Goal: Transaction & Acquisition: Purchase product/service

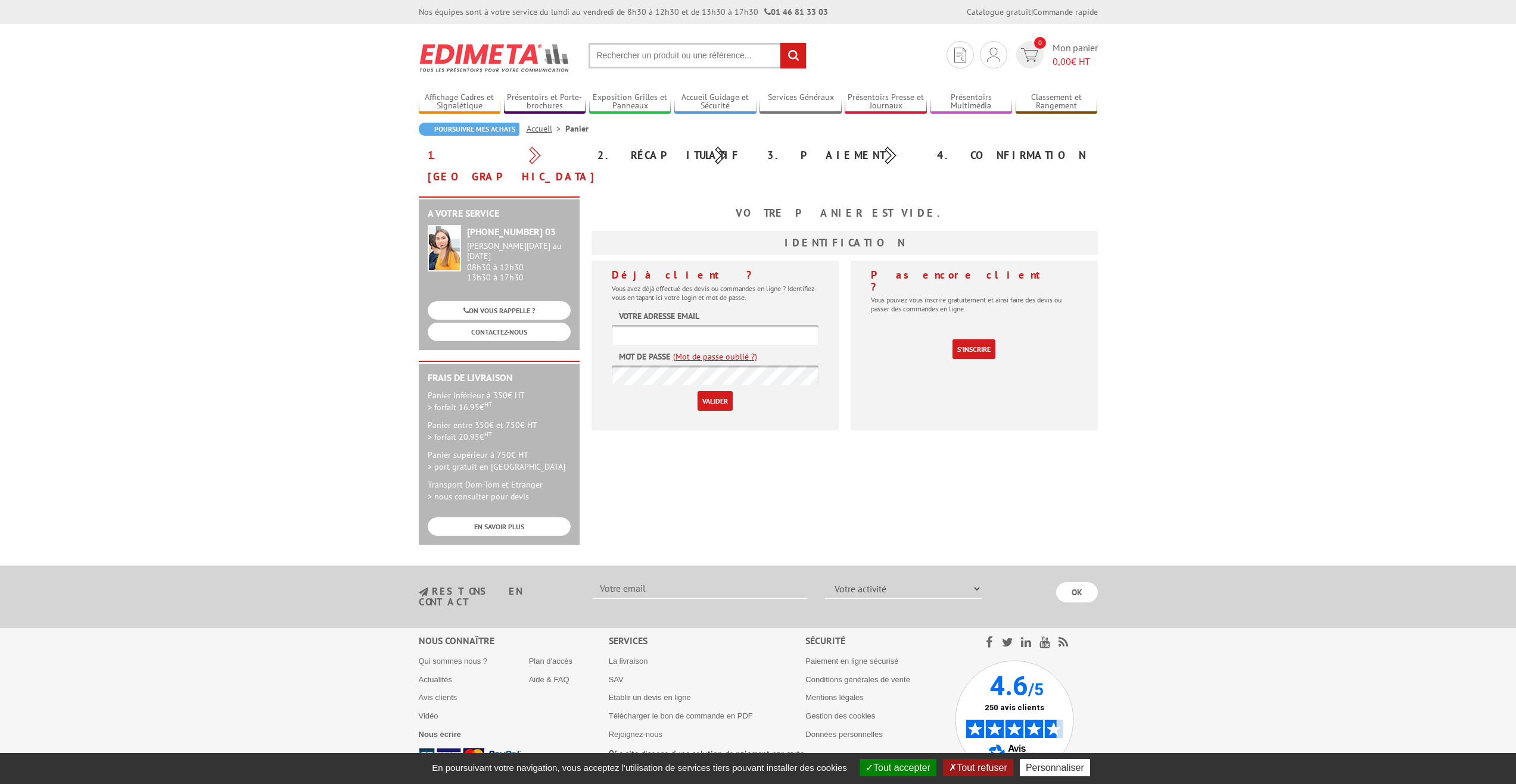
type input "[EMAIL_ADDRESS][DOMAIN_NAME]"
click at [704, 391] on input "Valider" at bounding box center [715, 401] width 35 height 20
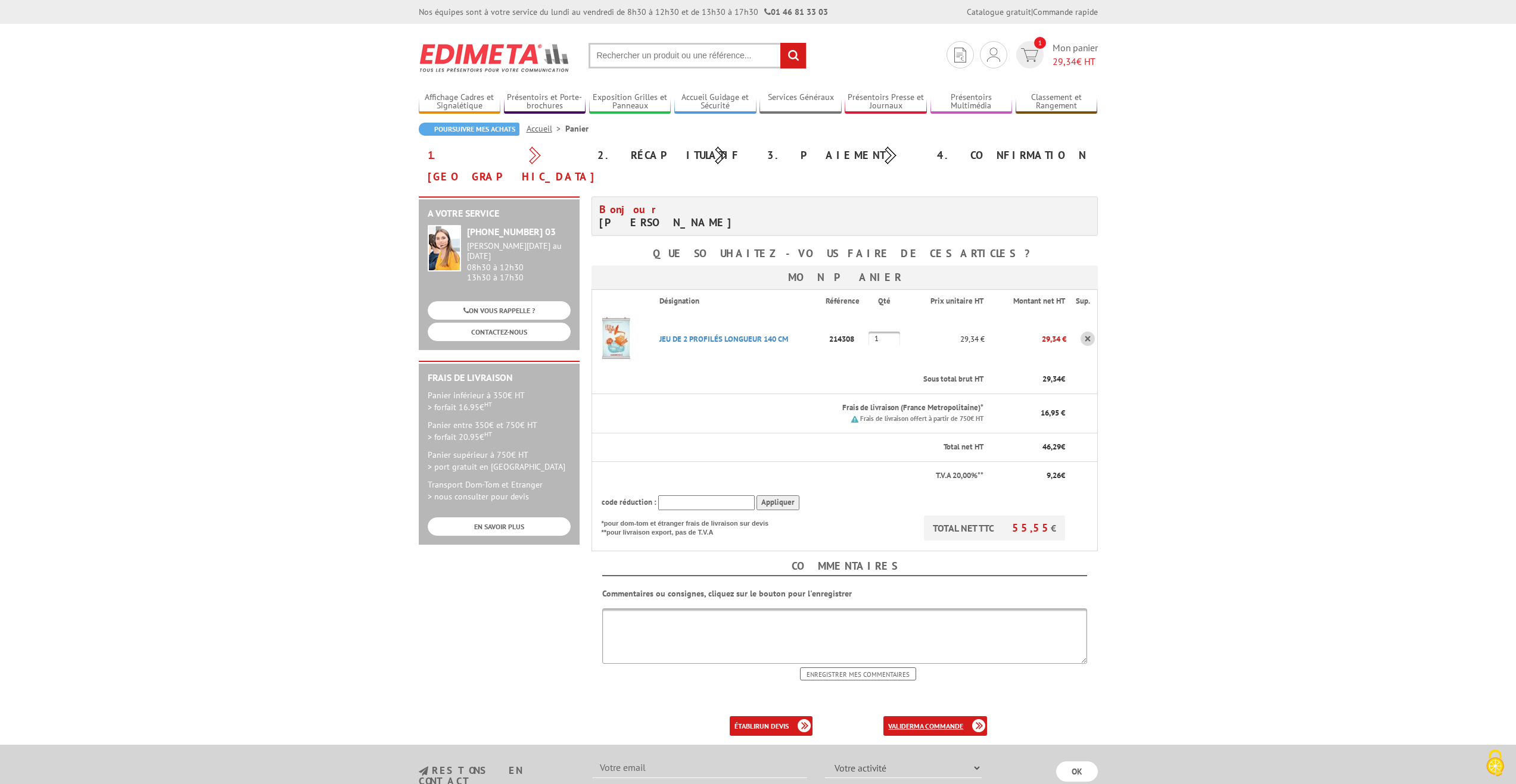
click at [939, 722] on b "ma commande" at bounding box center [938, 726] width 49 height 9
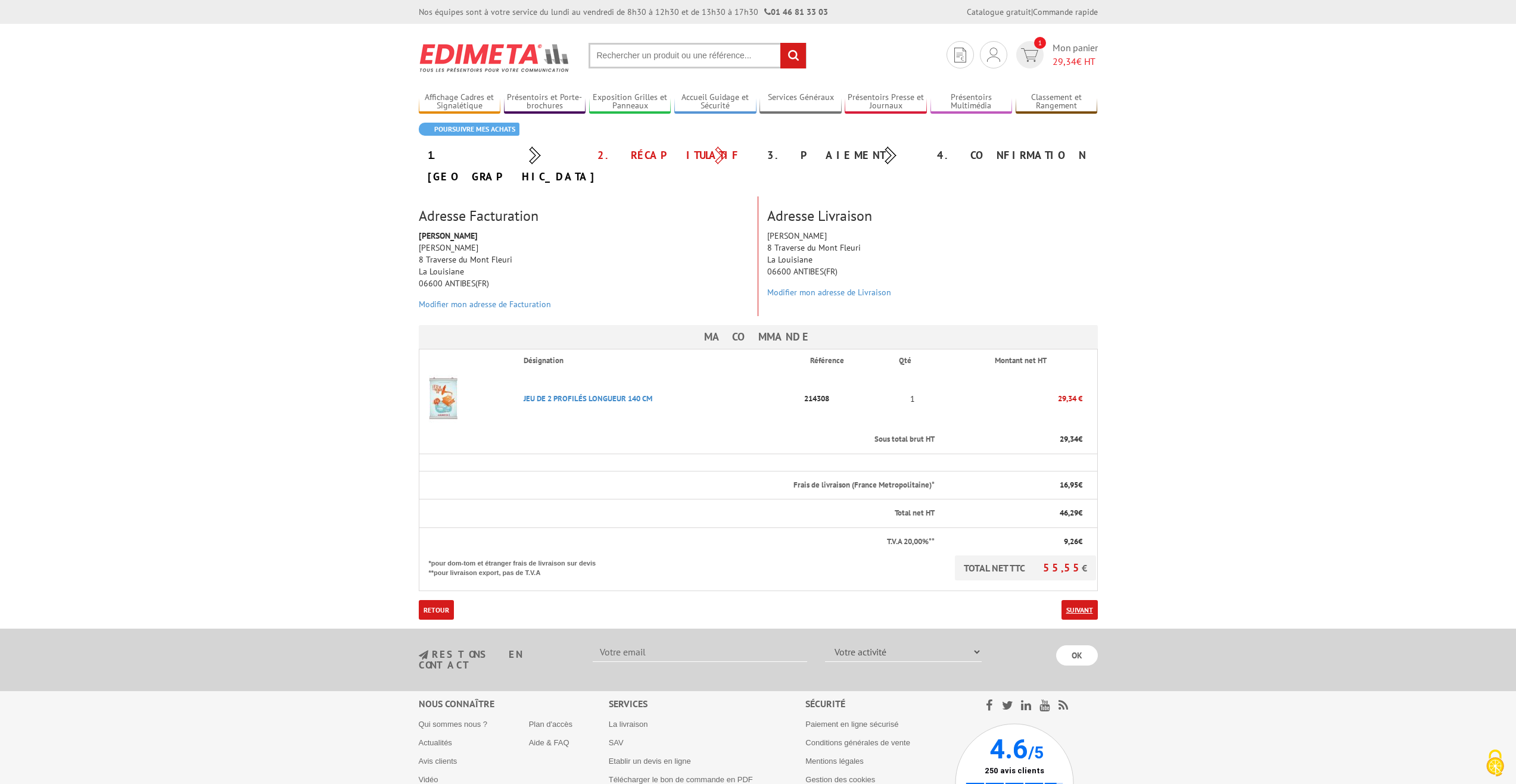
click at [1074, 600] on link "Suivant" at bounding box center [1080, 610] width 36 height 20
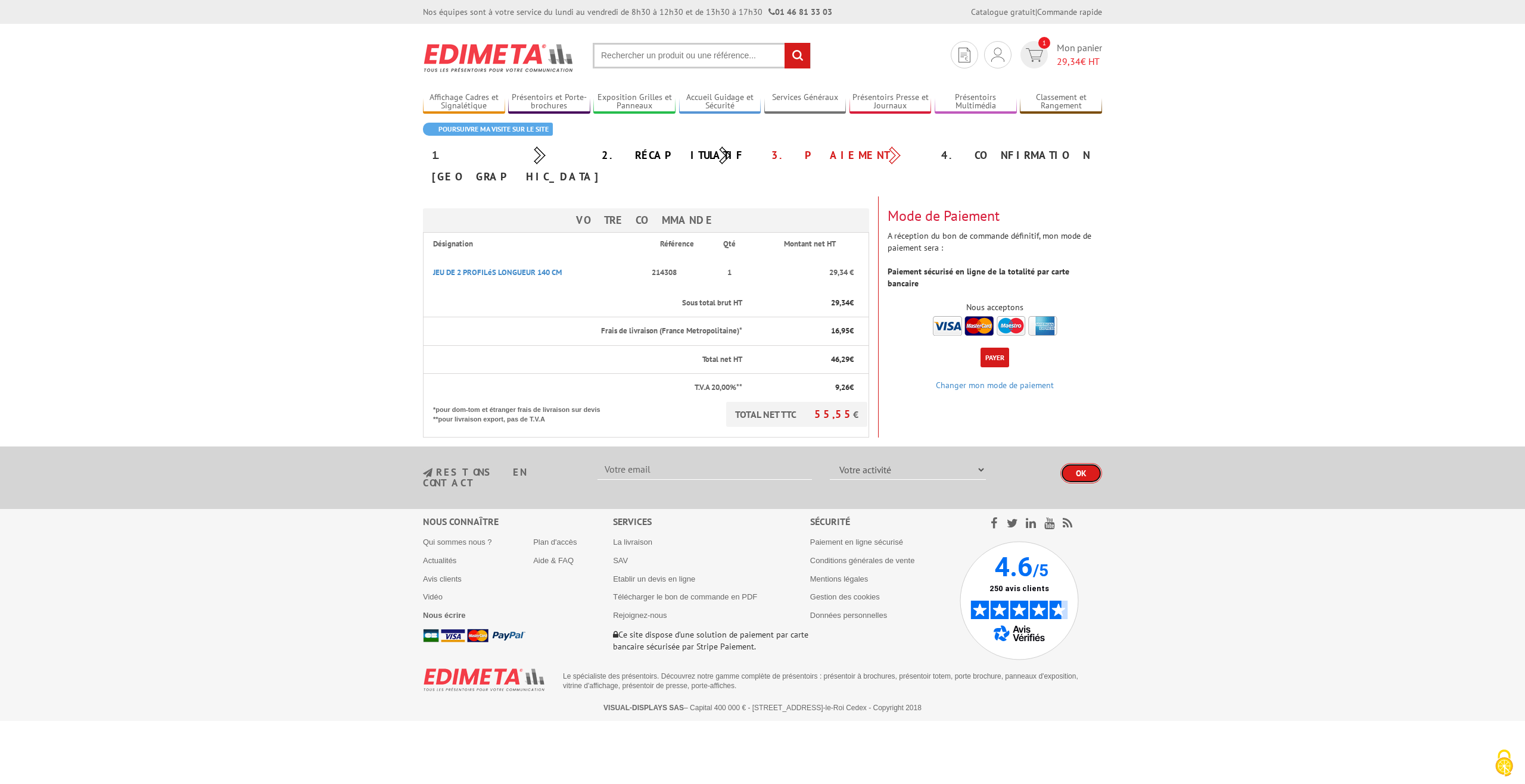
click at [1077, 463] on input "OK" at bounding box center [1081, 473] width 42 height 20
click at [950, 316] on img at bounding box center [995, 326] width 125 height 20
click at [997, 348] on button "Payer" at bounding box center [995, 358] width 29 height 20
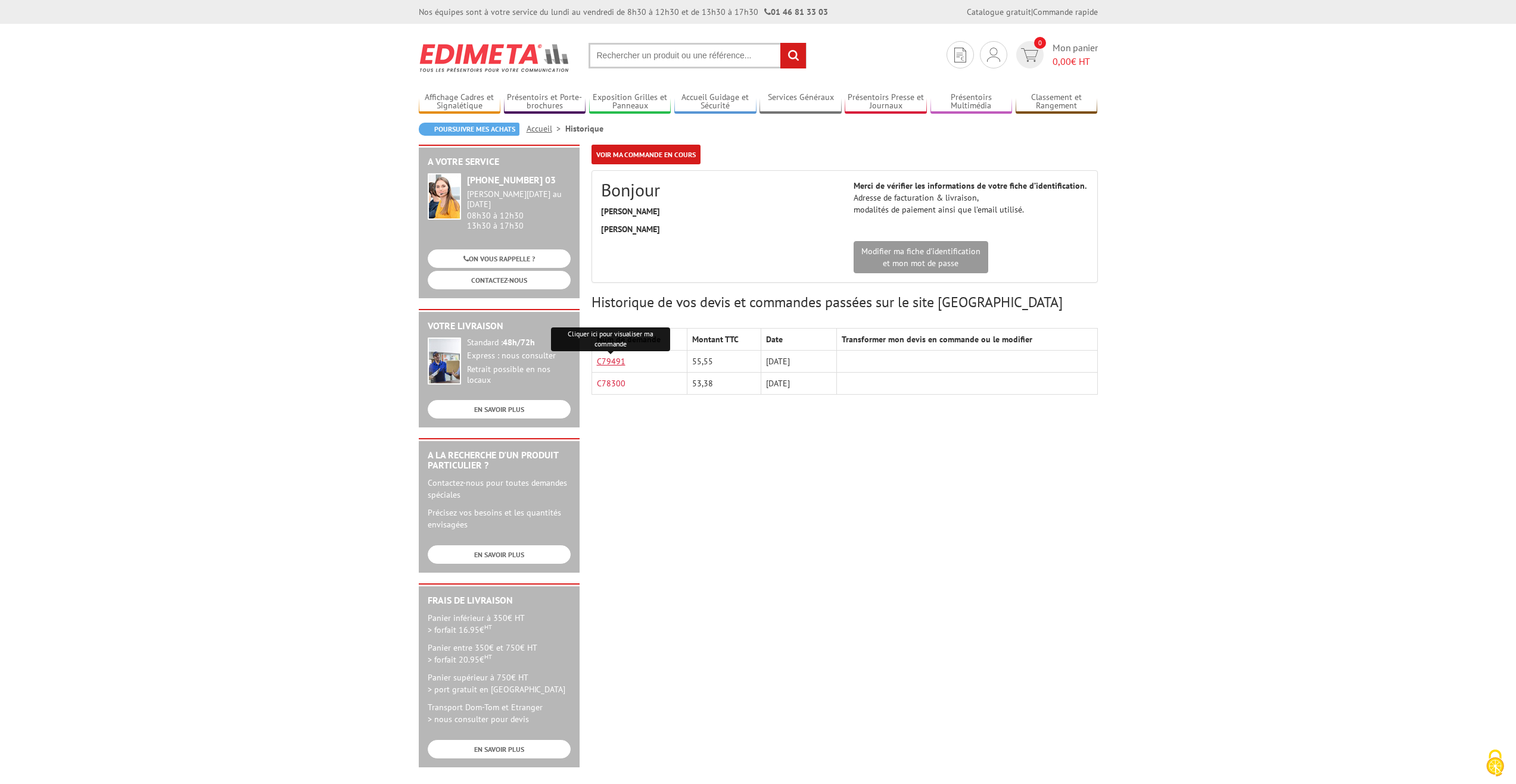
click at [620, 360] on link "C79491" at bounding box center [612, 361] width 29 height 10
